Goal: Information Seeking & Learning: Understand process/instructions

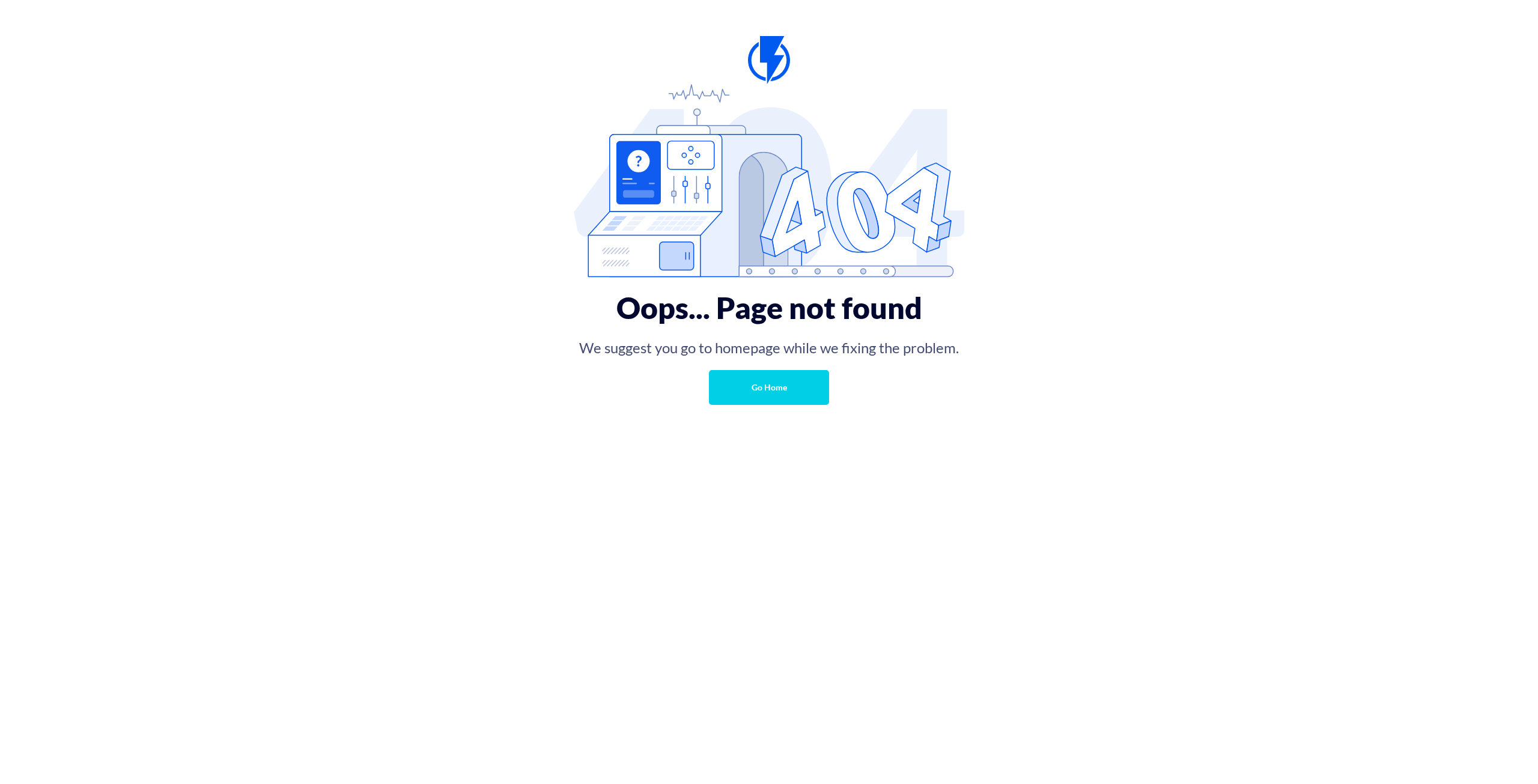
drag, startPoint x: 326, startPoint y: 118, endPoint x: 336, endPoint y: 126, distance: 12.8
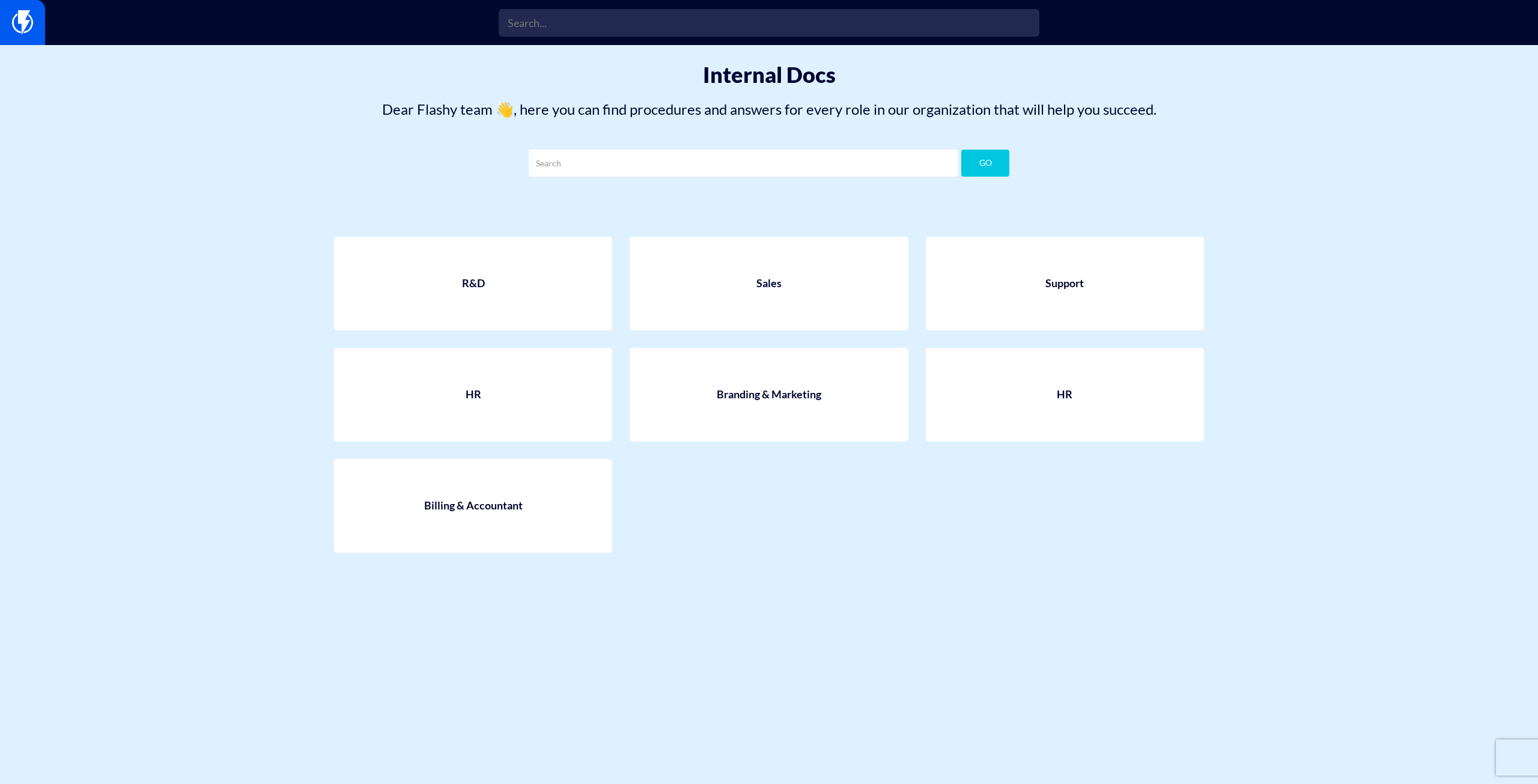
drag, startPoint x: 670, startPoint y: 466, endPoint x: 661, endPoint y: 465, distance: 9.1
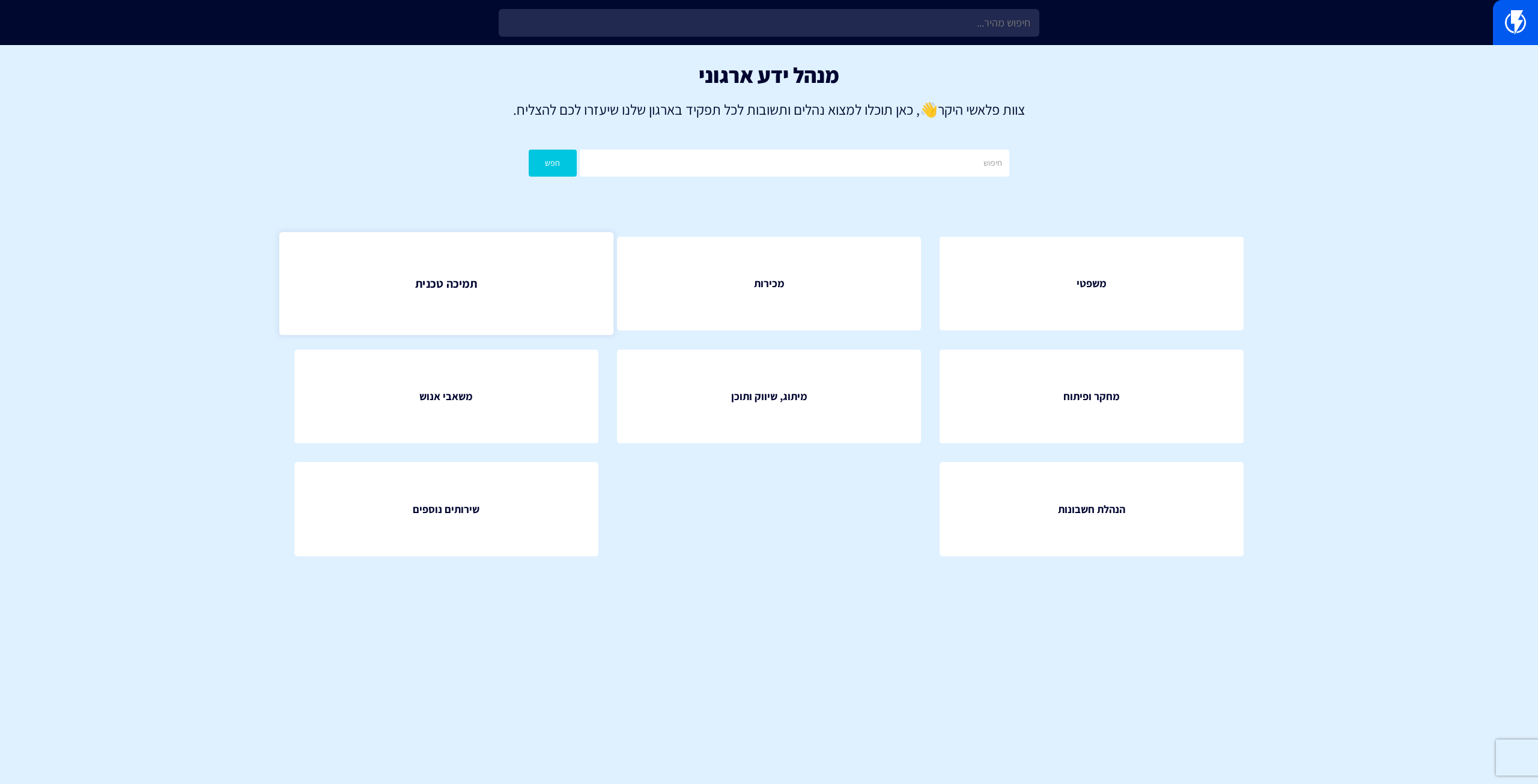
click at [495, 297] on link "תמיכה טכנית" at bounding box center [446, 283] width 334 height 103
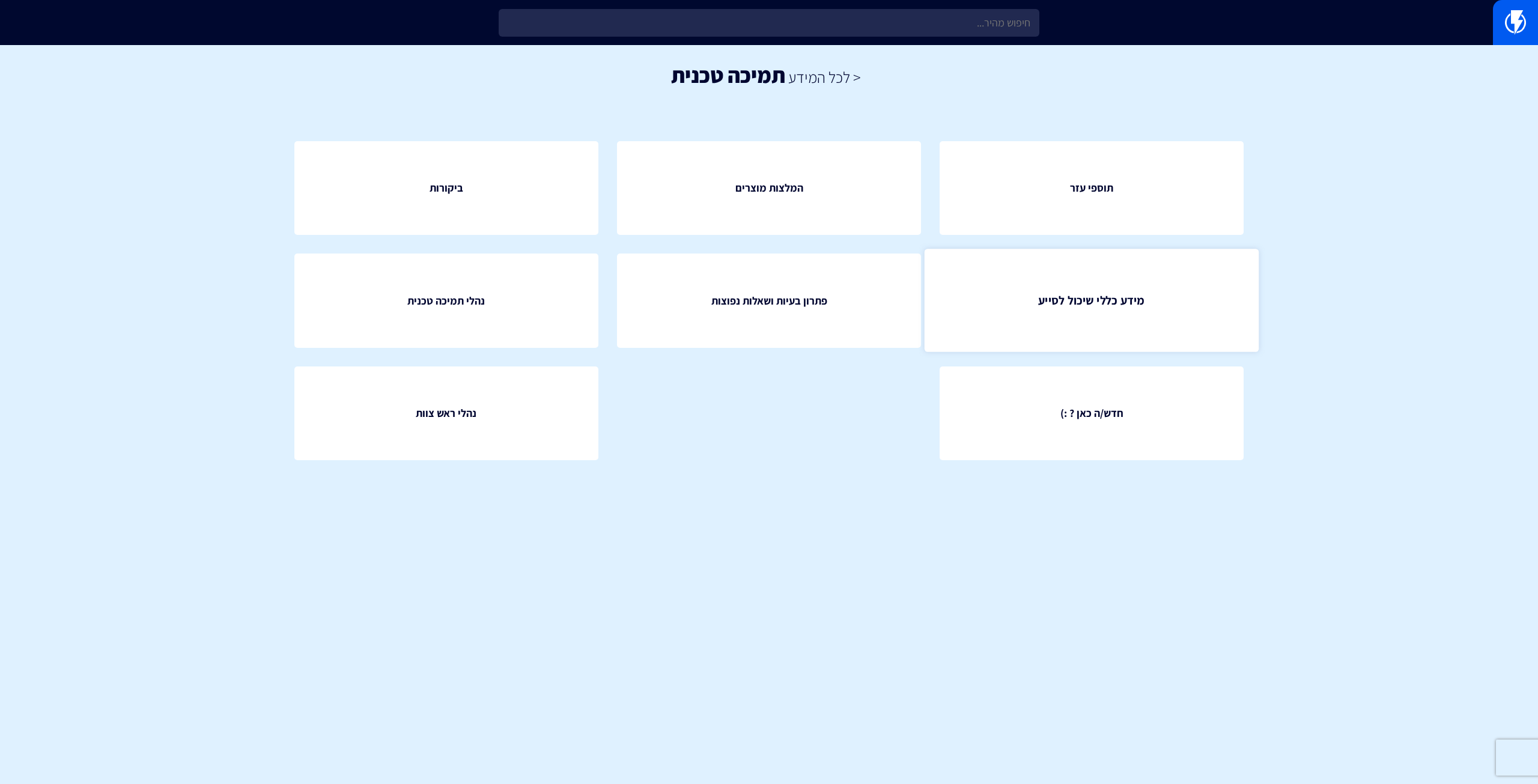
click at [1100, 313] on link "מידע כללי שיכול לסייע" at bounding box center [1092, 301] width 334 height 103
click at [1052, 414] on link "חדש/ה כאן ? :)" at bounding box center [1092, 413] width 334 height 103
click at [519, 272] on link "נהלי תמיכה טכנית" at bounding box center [446, 301] width 334 height 103
click at [450, 185] on span "ביקורות" at bounding box center [446, 187] width 37 height 17
click at [470, 420] on span "נהלי ראש צוות" at bounding box center [446, 413] width 67 height 17
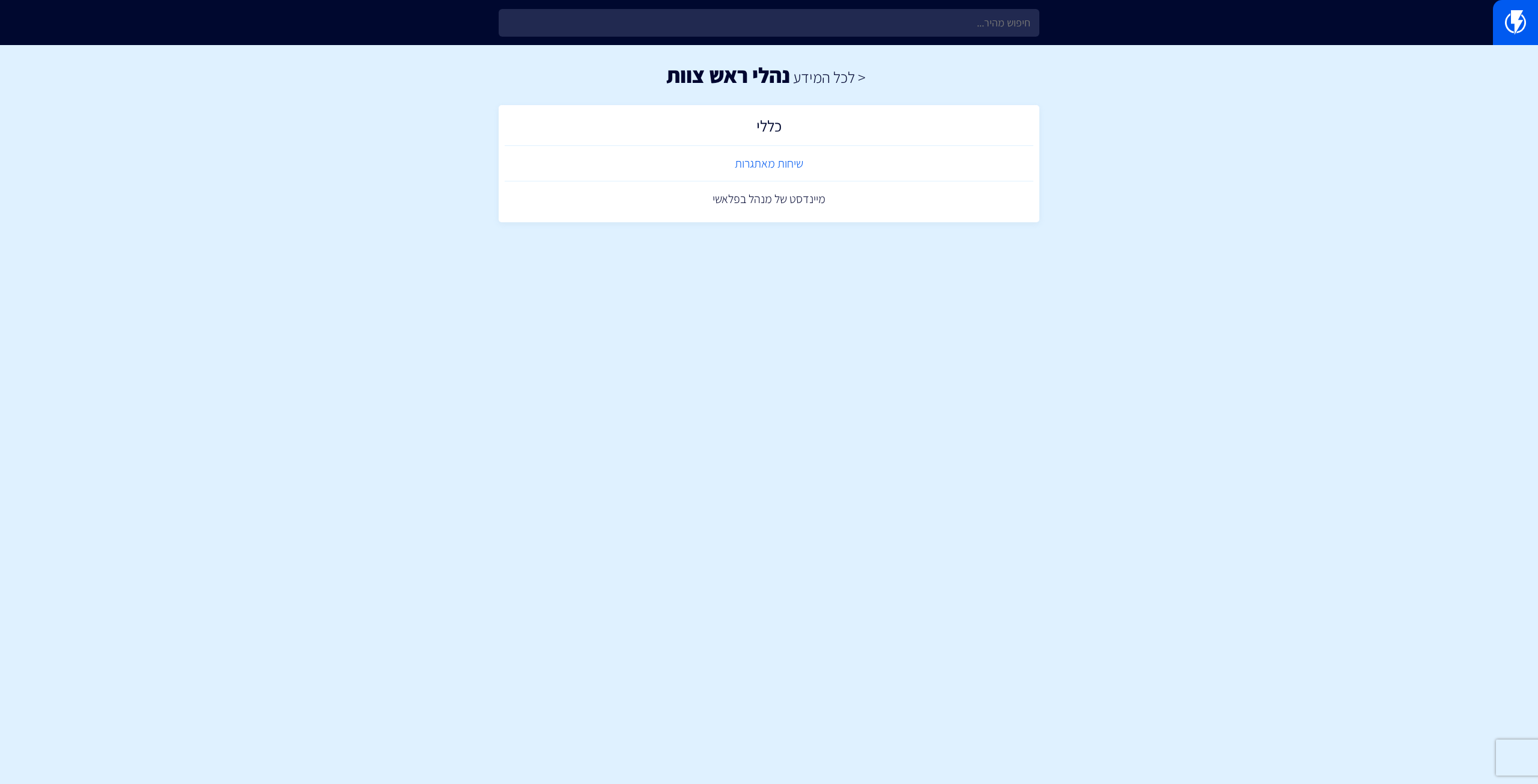
click at [790, 163] on link "שיחות מאתגרות" at bounding box center [769, 164] width 529 height 36
click at [760, 198] on link "מיינדסט של מנהל בפלאשי" at bounding box center [769, 199] width 529 height 36
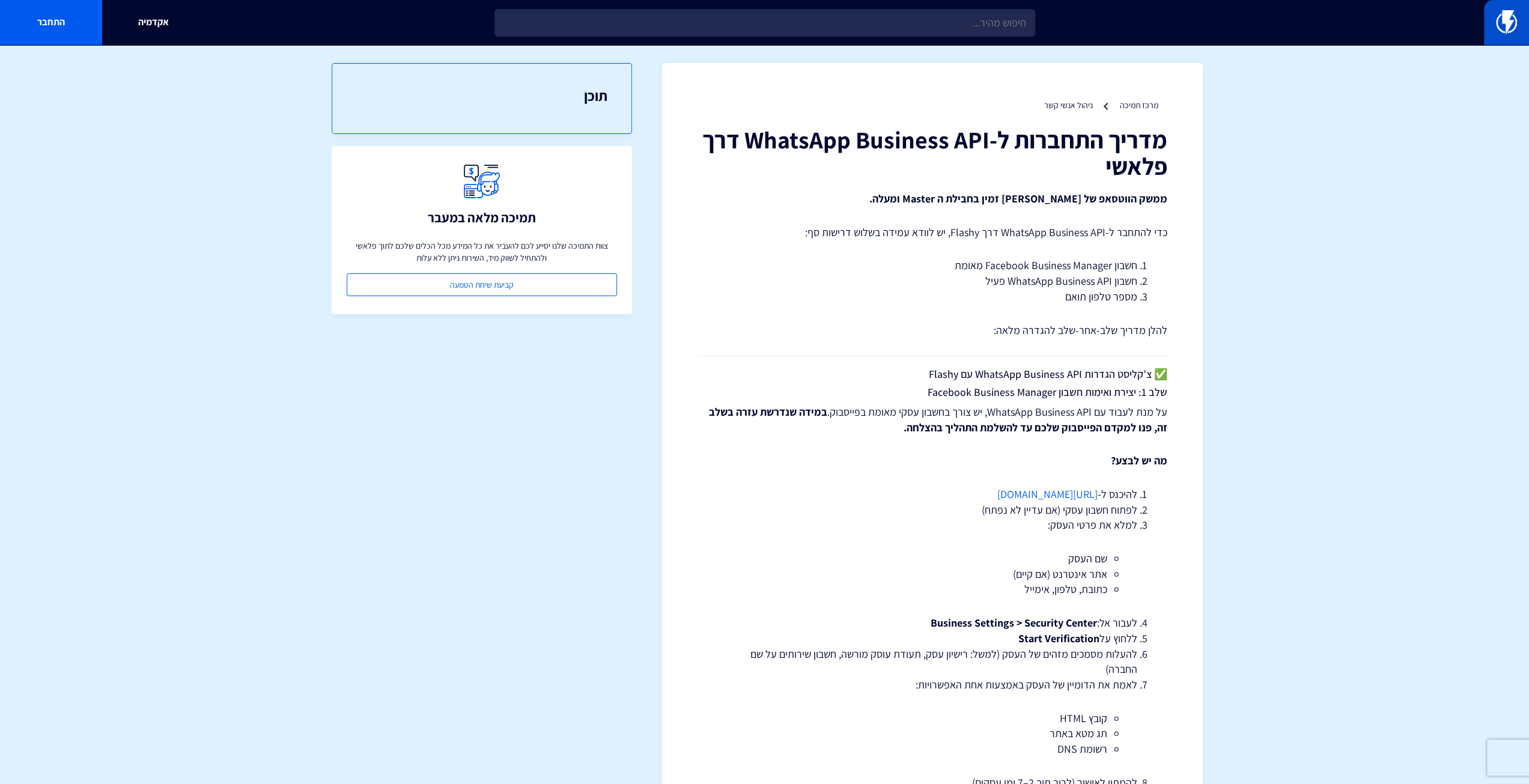
click at [1508, 17] on img at bounding box center [1507, 22] width 21 height 24
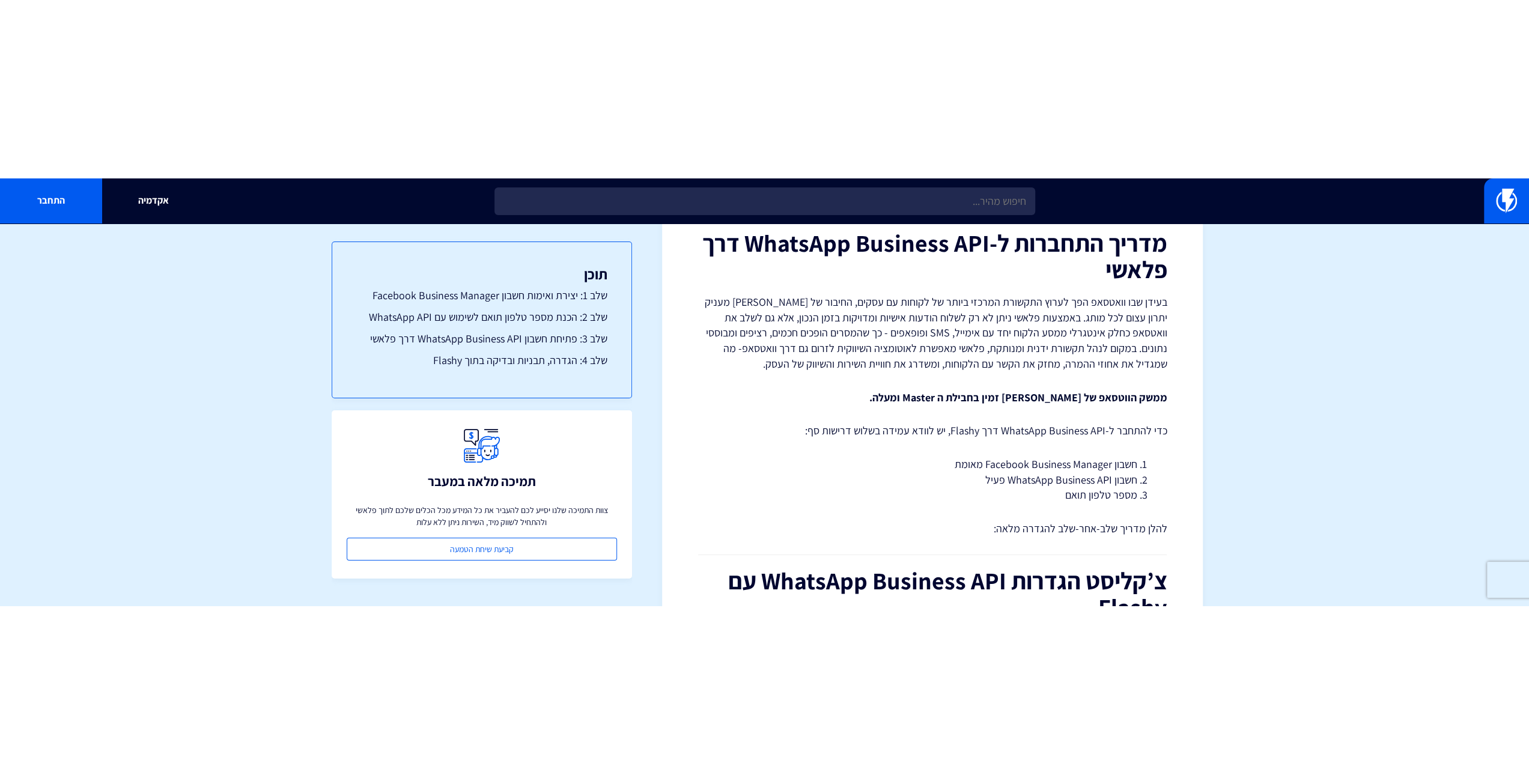
scroll to position [140, 0]
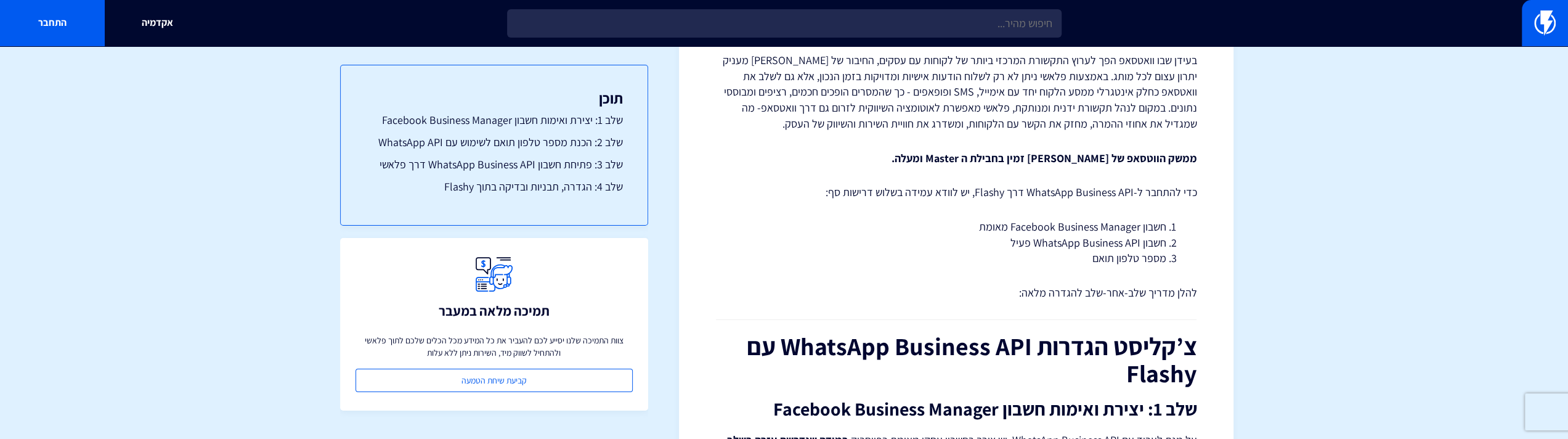
click at [1090, 362] on h1 "צ’קליסט הגדרות WhatsApp Business API עם Flashy" at bounding box center [956, 359] width 481 height 54
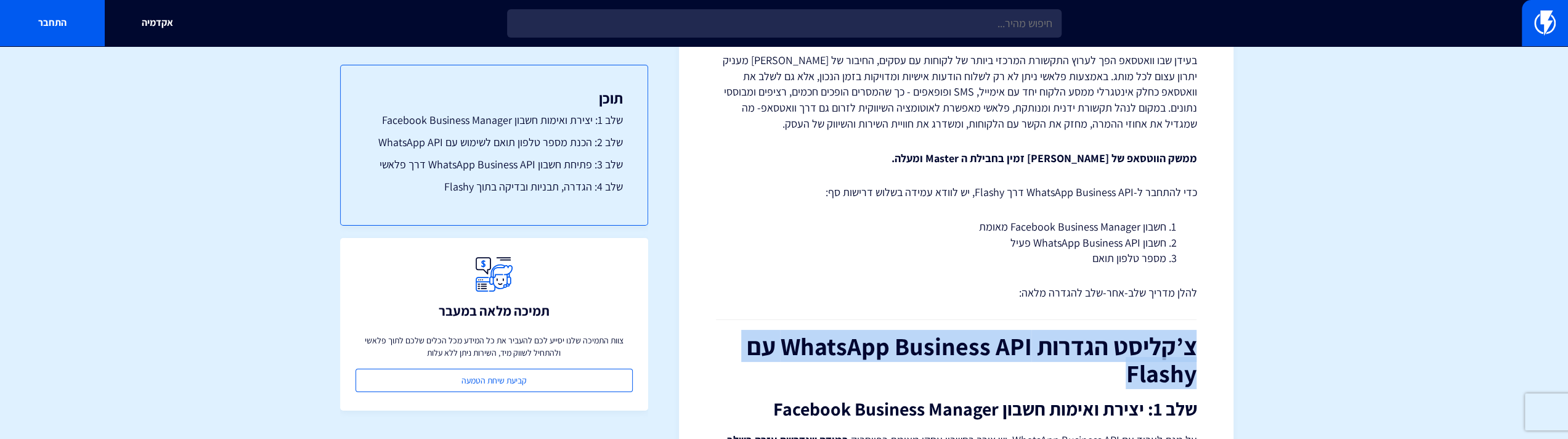
click at [1090, 362] on h1 "צ’קליסט הגדרות WhatsApp Business API עם Flashy" at bounding box center [956, 359] width 481 height 54
copy div "צ’קליסט הגדרות WhatsApp Business API עם Flashy"
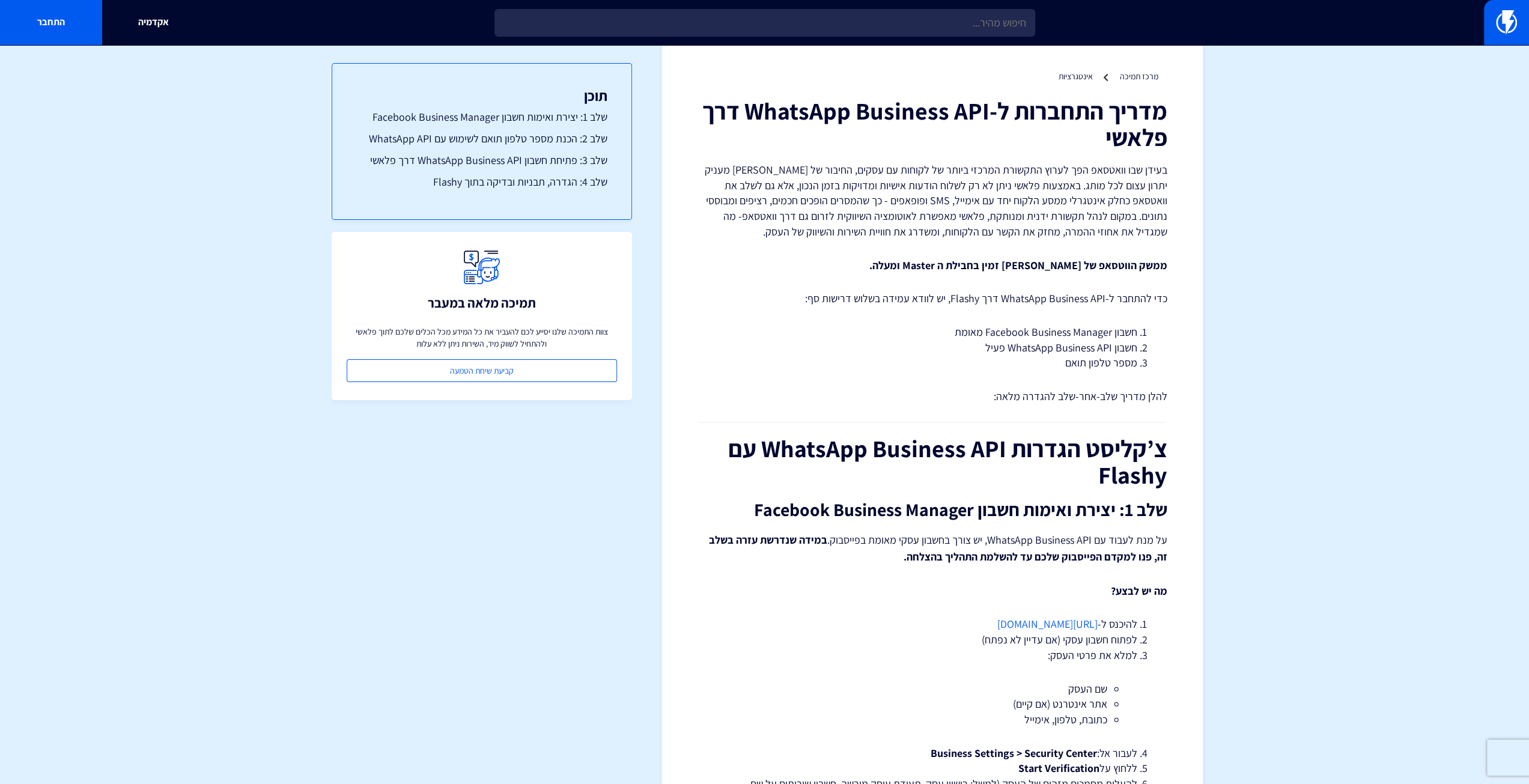
scroll to position [0, 0]
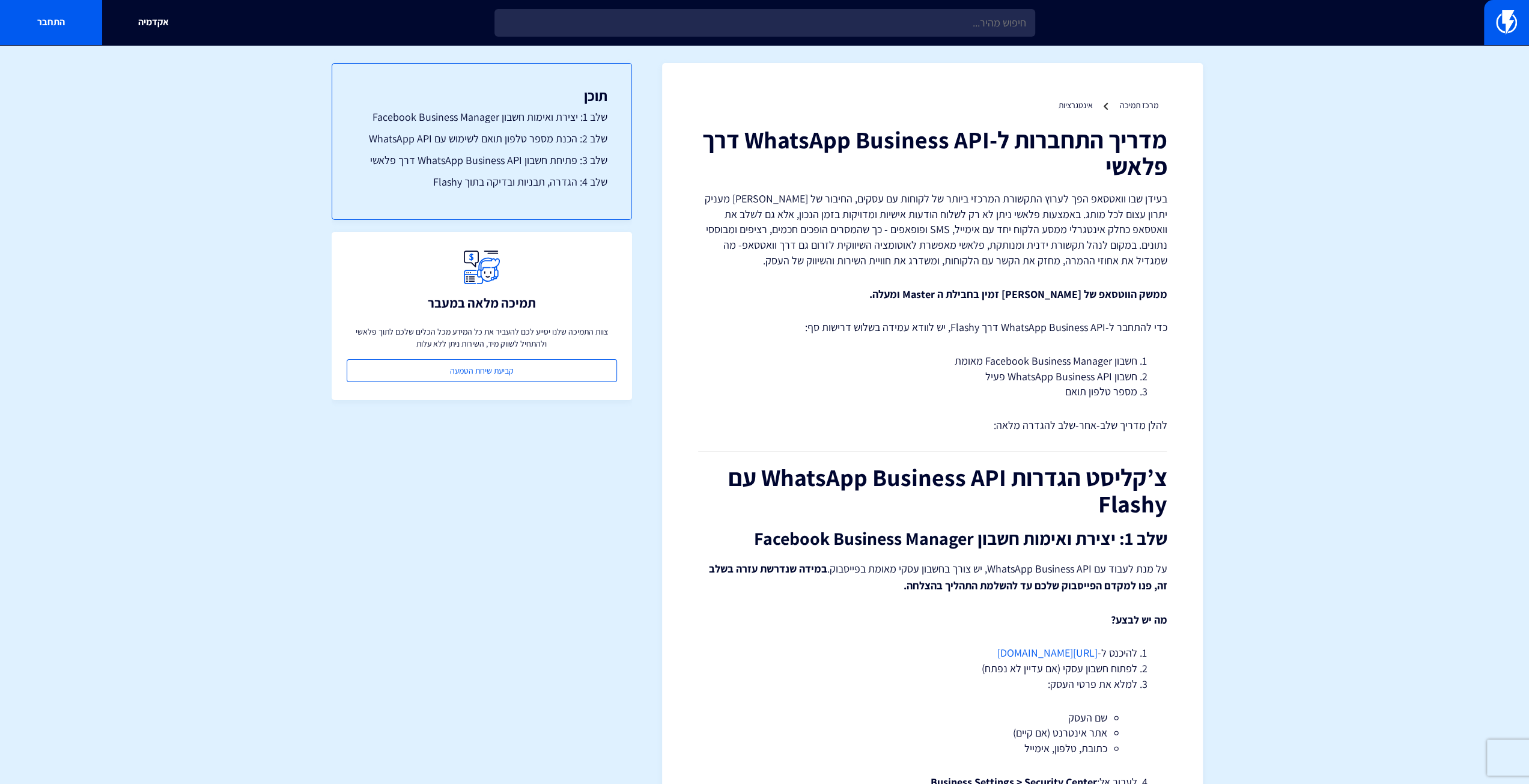
click at [904, 249] on p "בעידן שבו וואטסאפ הפך לערוץ התקשורת המרכזי ביותר של לקוחות עם עסקים, החיבור של …" at bounding box center [932, 230] width 469 height 77
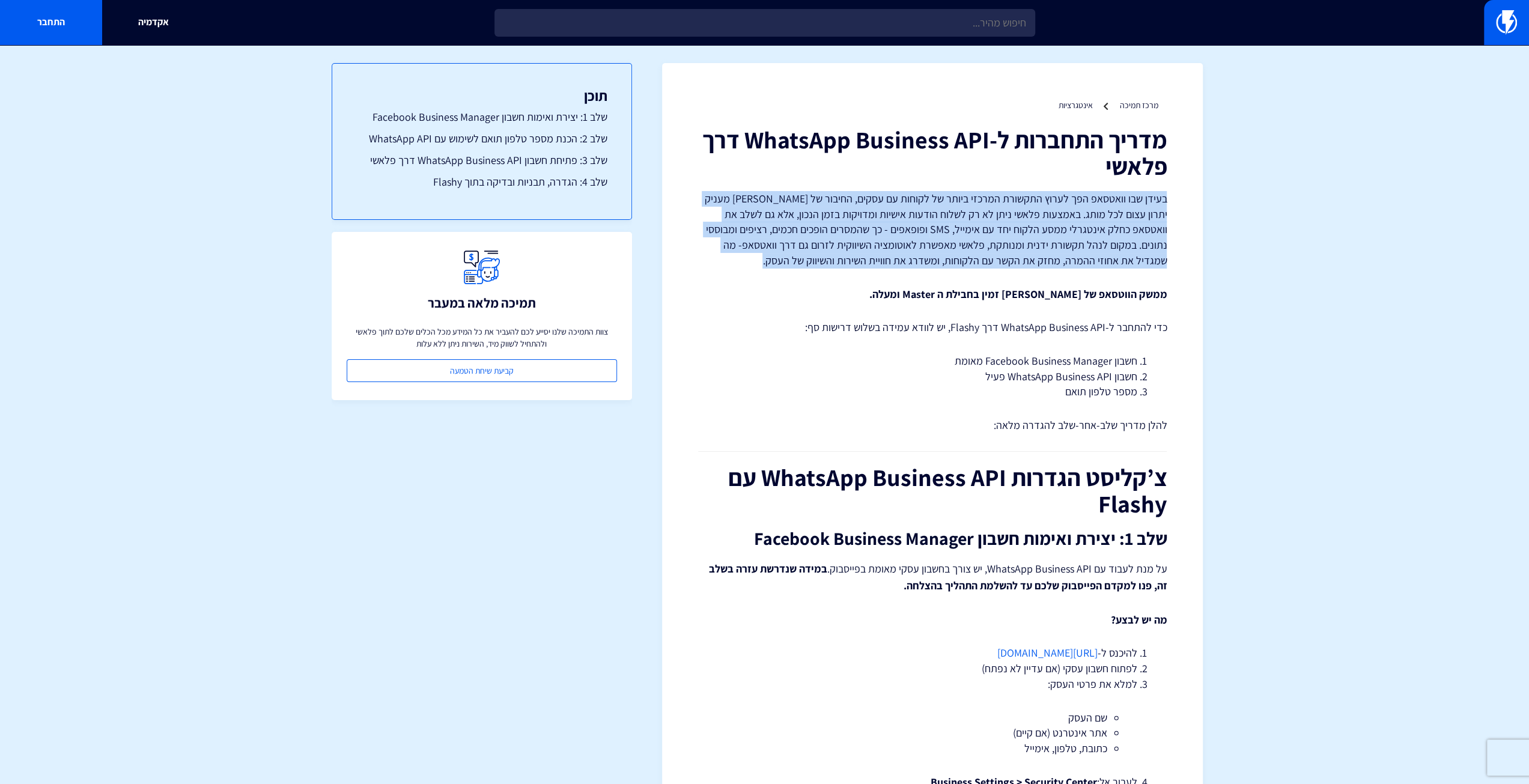
click at [904, 249] on p "בעידן שבו וואטסאפ הפך לערוץ התקשורת המרכזי ביותר של לקוחות עם עסקים, החיבור של …" at bounding box center [932, 230] width 469 height 77
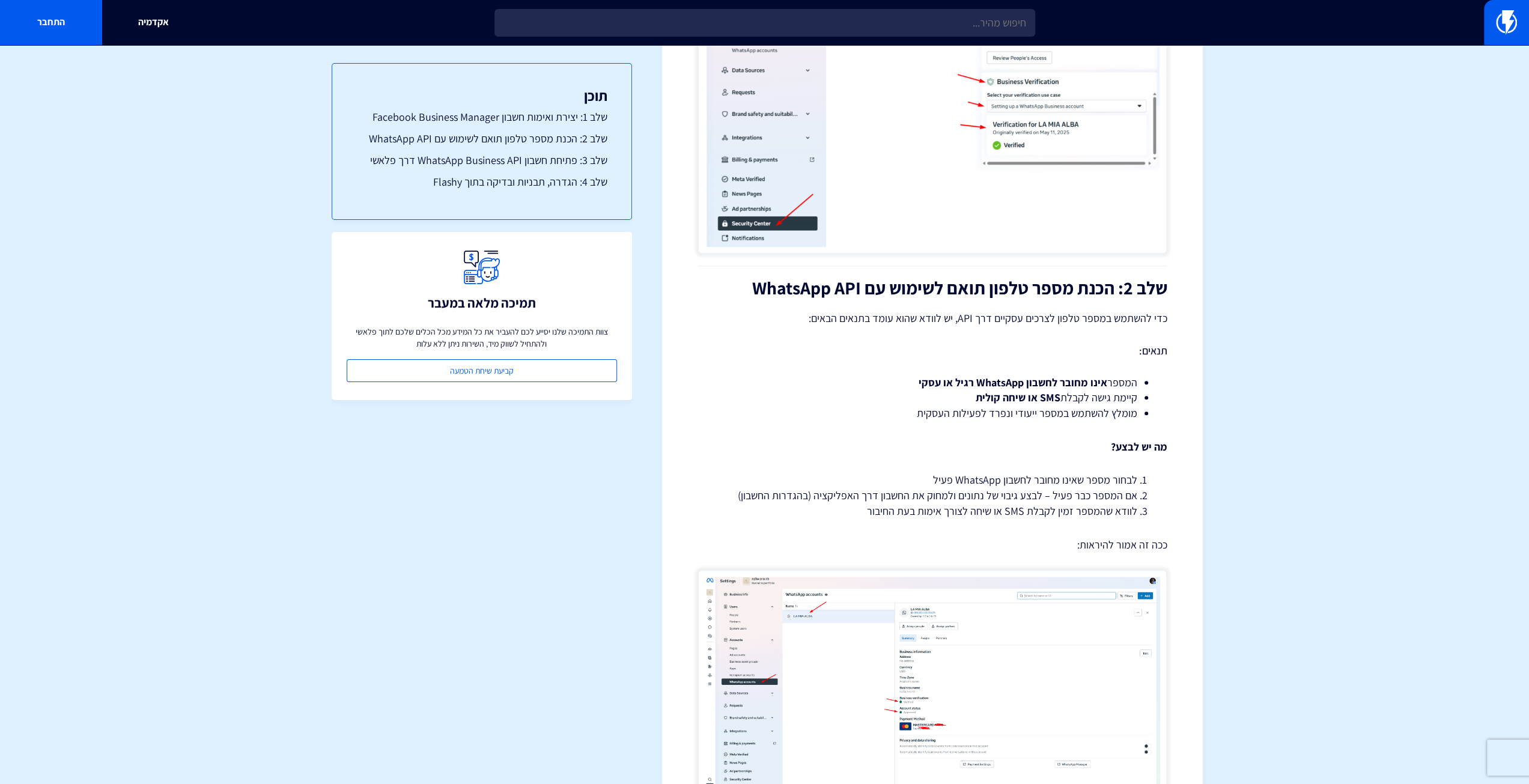
scroll to position [1051, 0]
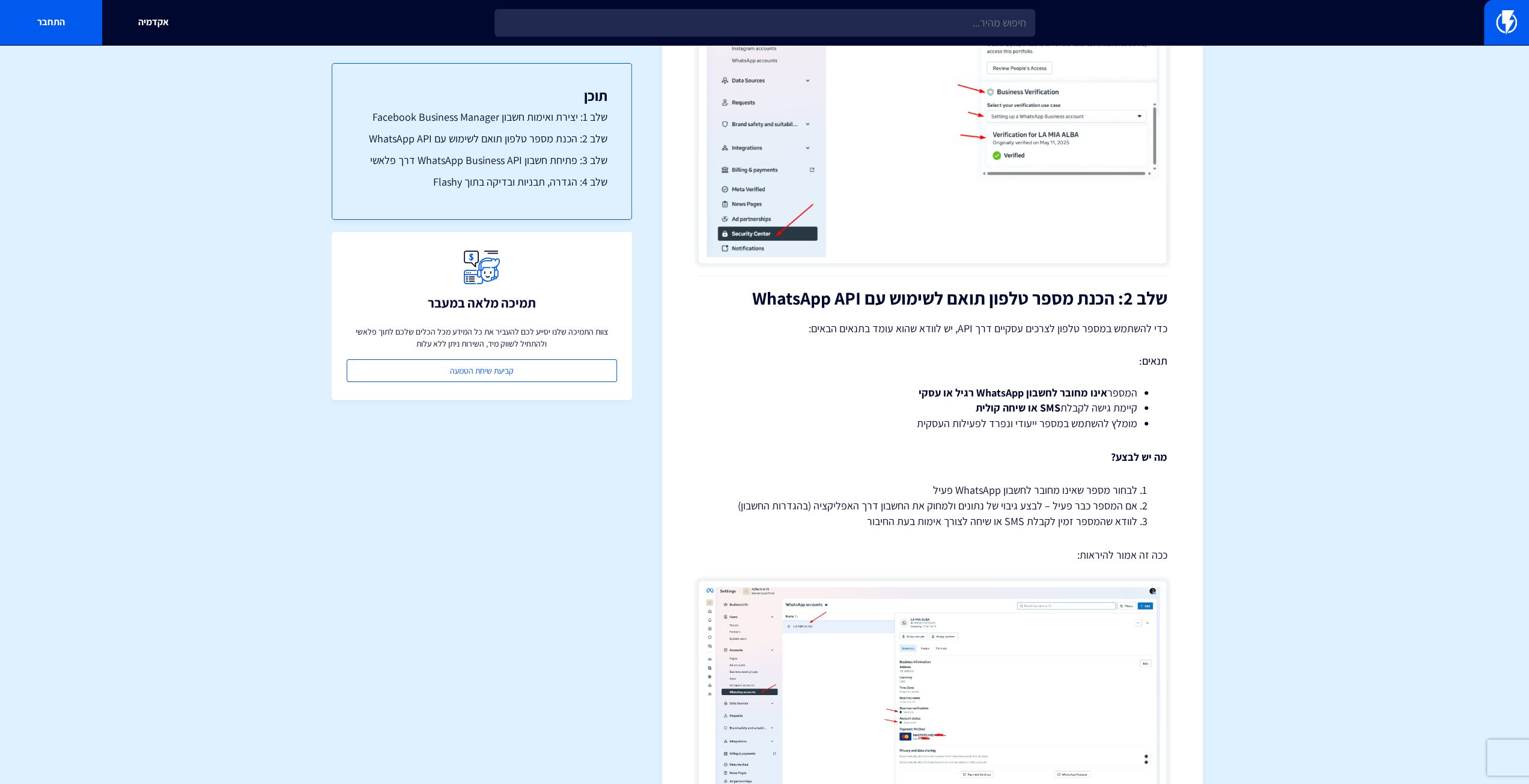
click at [885, 627] on img at bounding box center [932, 696] width 469 height 232
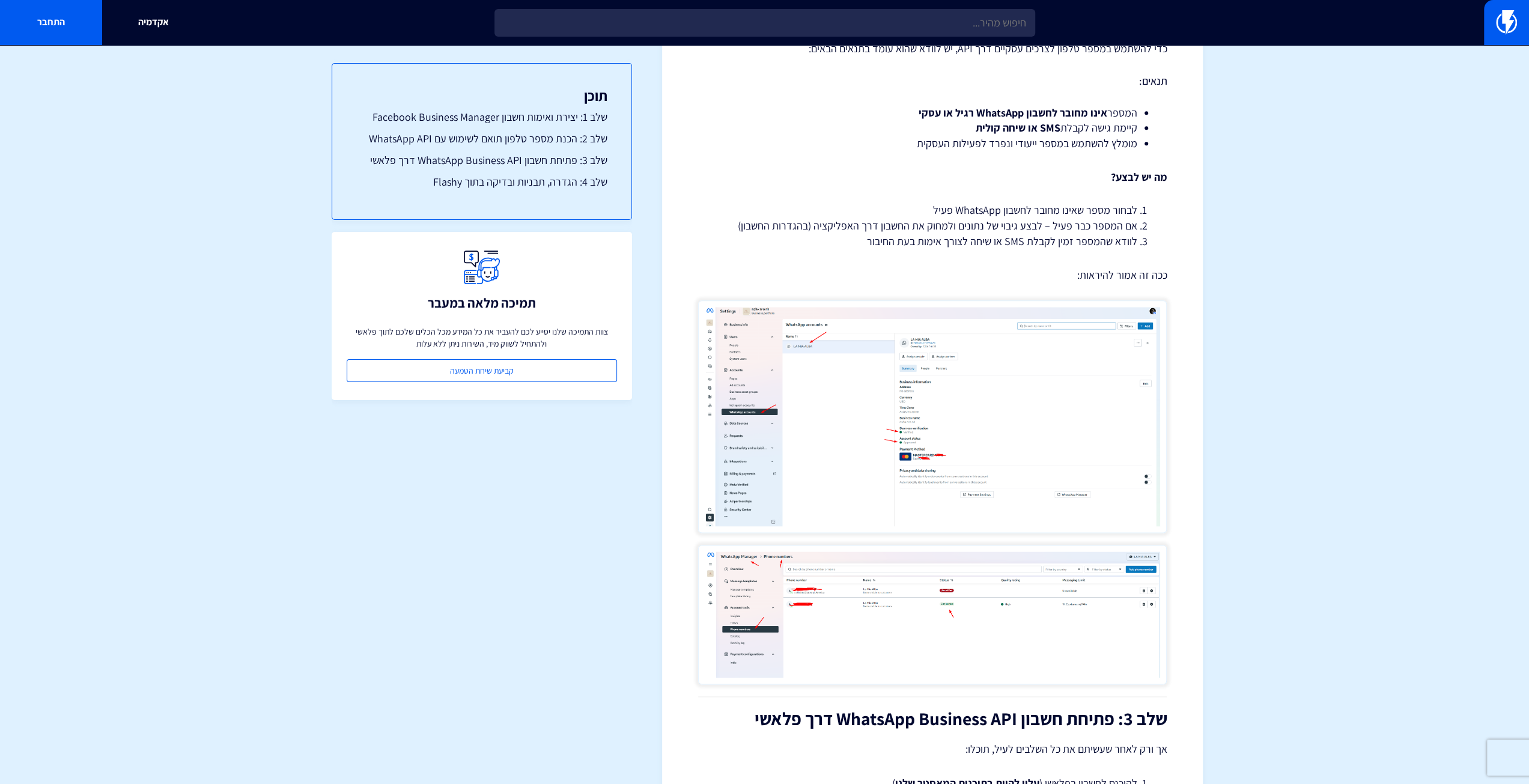
click at [873, 522] on img at bounding box center [932, 417] width 469 height 232
click at [928, 626] on img at bounding box center [932, 614] width 469 height 140
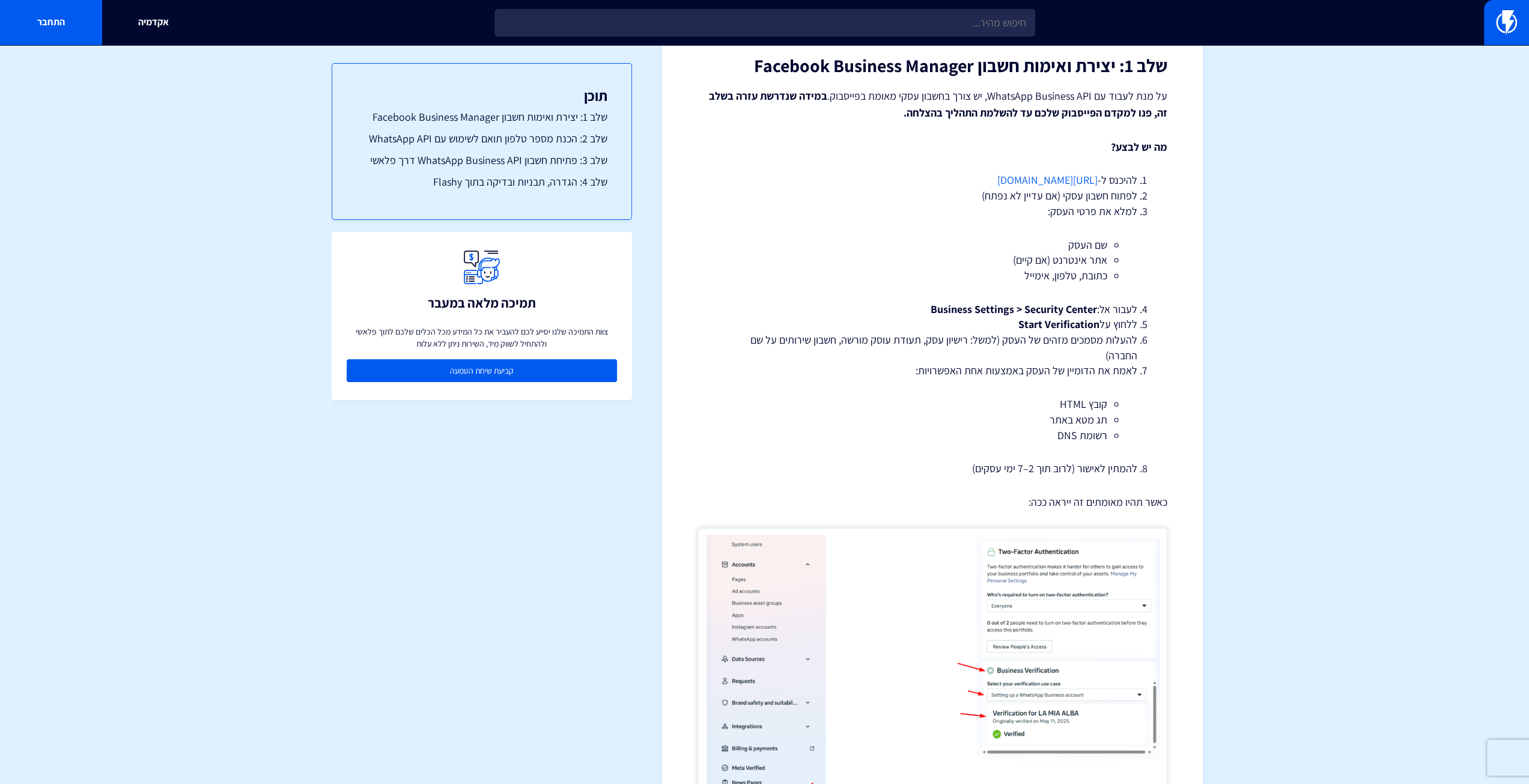
scroll to position [0, 0]
